Goal: Information Seeking & Learning: Find specific fact

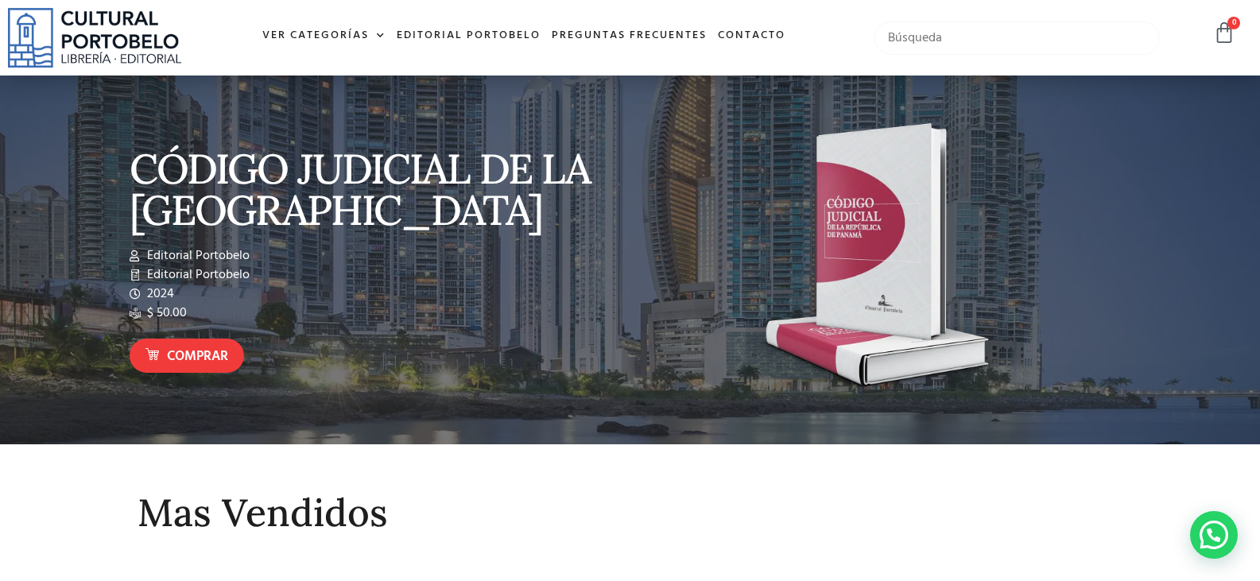
click at [992, 41] on input "text" at bounding box center [1017, 37] width 285 height 33
type input "v"
type input "codigo de familia"
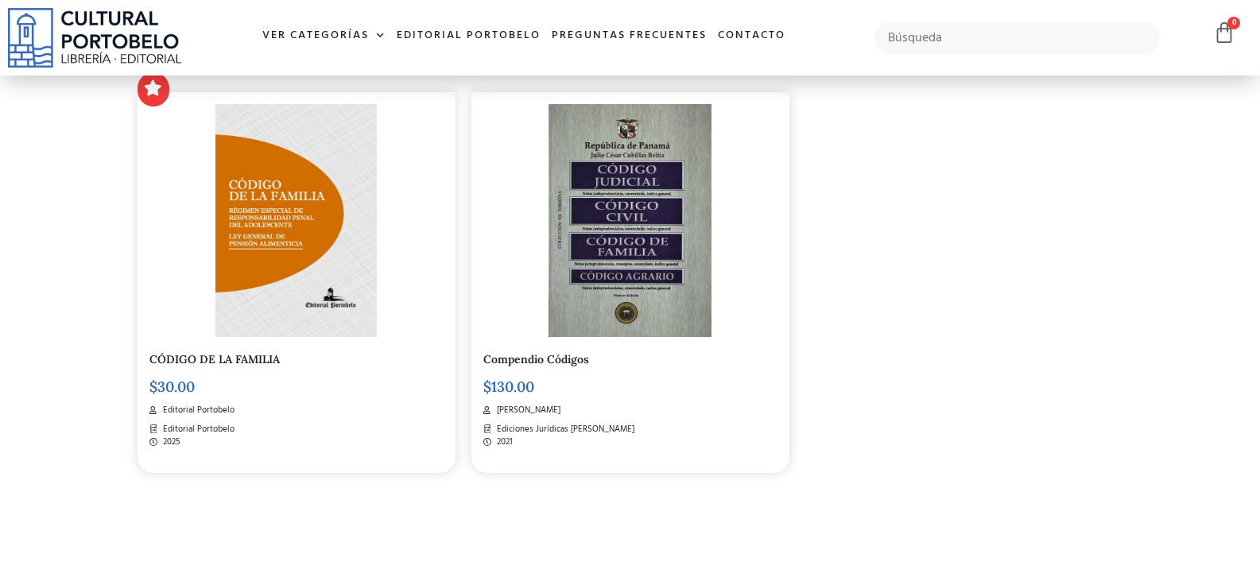
scroll to position [398, 0]
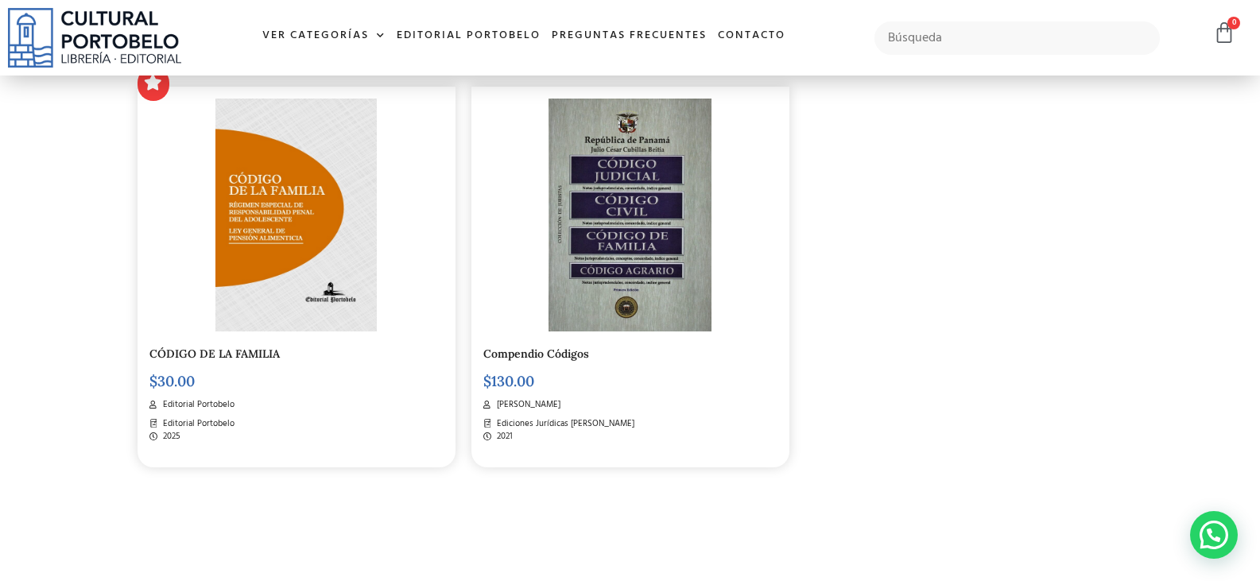
click at [278, 220] on img at bounding box center [295, 215] width 161 height 232
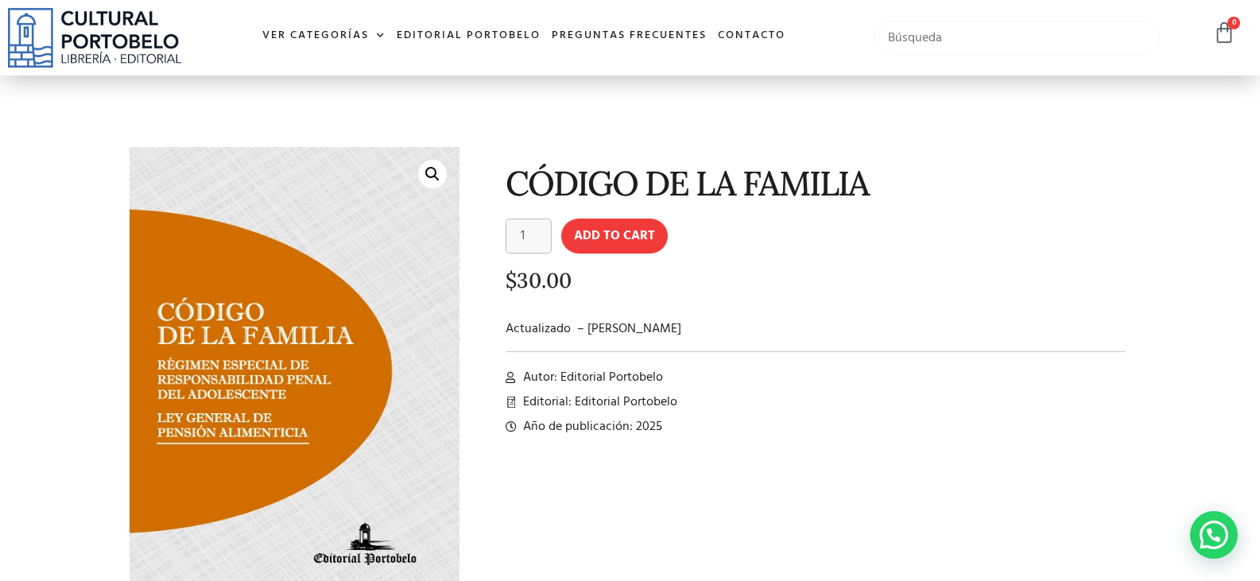
click at [977, 35] on input "text" at bounding box center [1017, 37] width 285 height 33
type input "v"
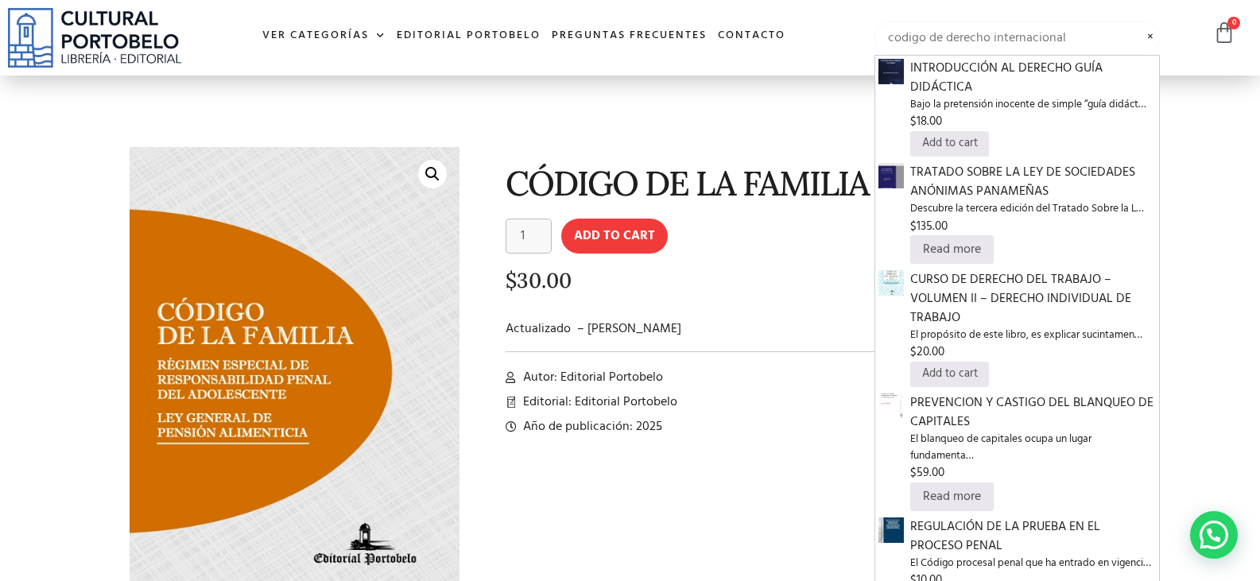
type input "codigo de derecho internacional"
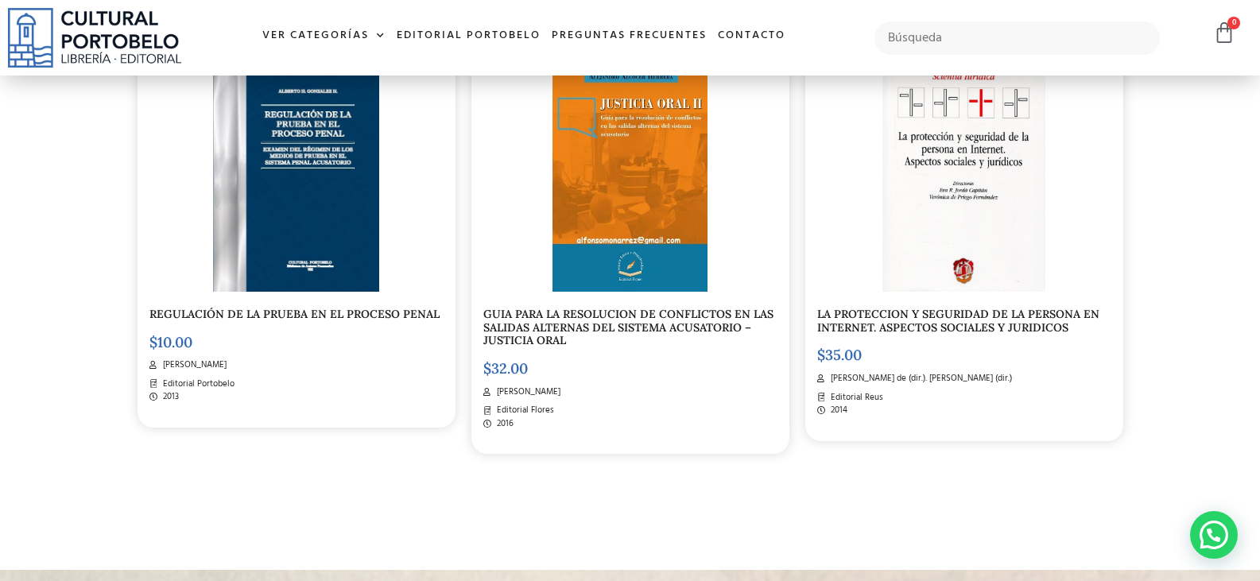
scroll to position [1790, 0]
